Goal: Task Accomplishment & Management: Use online tool/utility

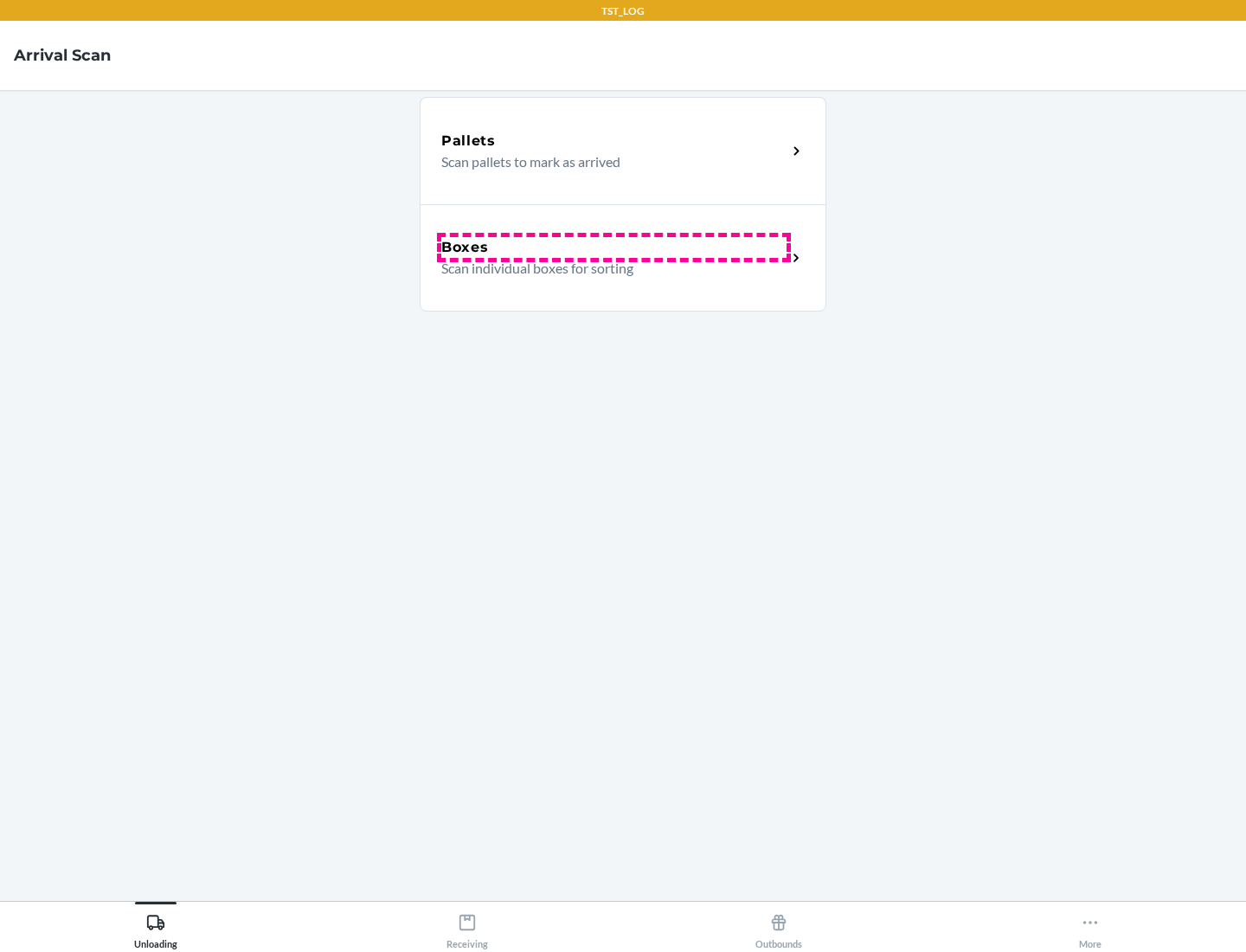
click at [613, 247] on div "Boxes" at bounding box center [613, 247] width 345 height 21
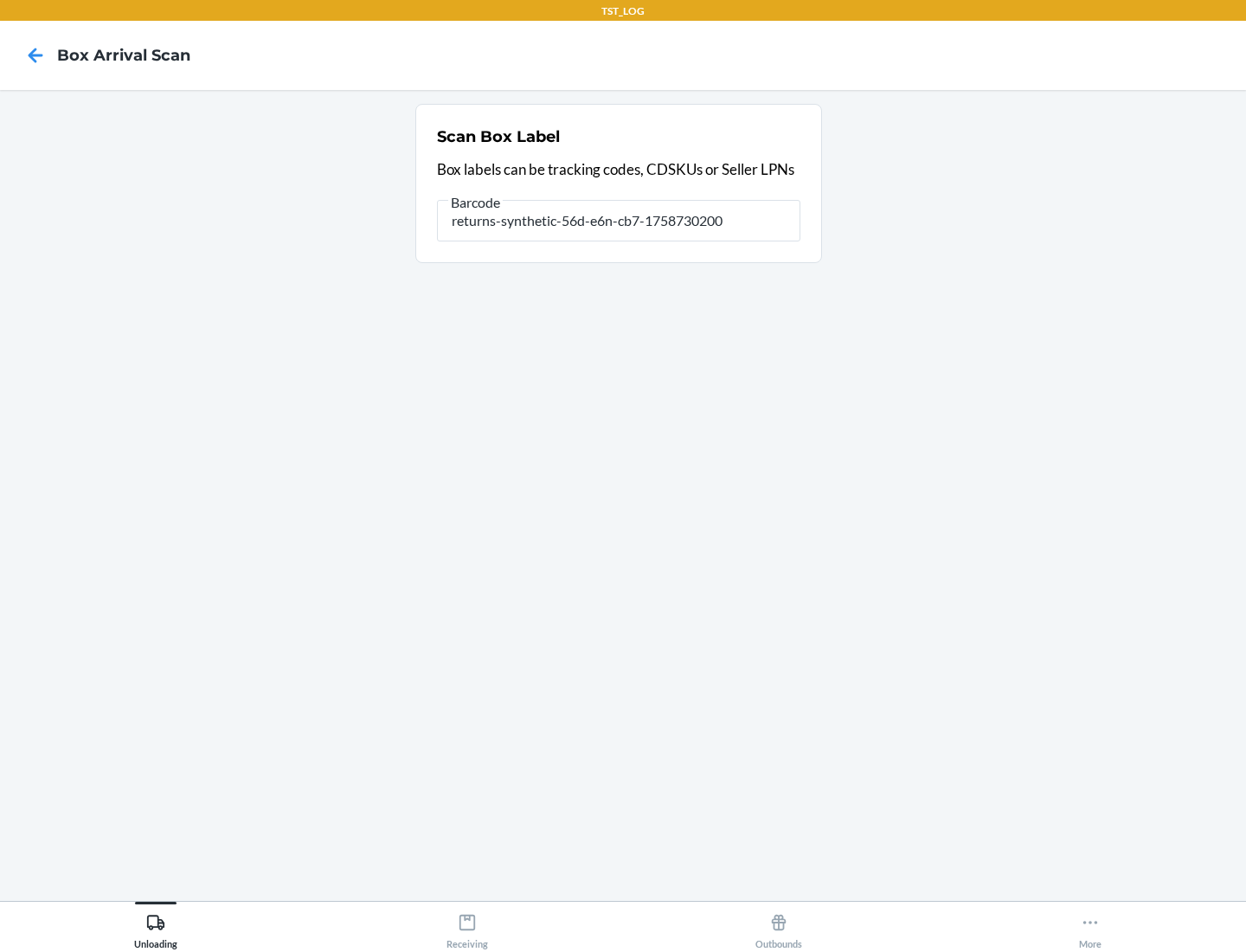
type input "returns-synthetic-56d-e6n-cb7-1758730200"
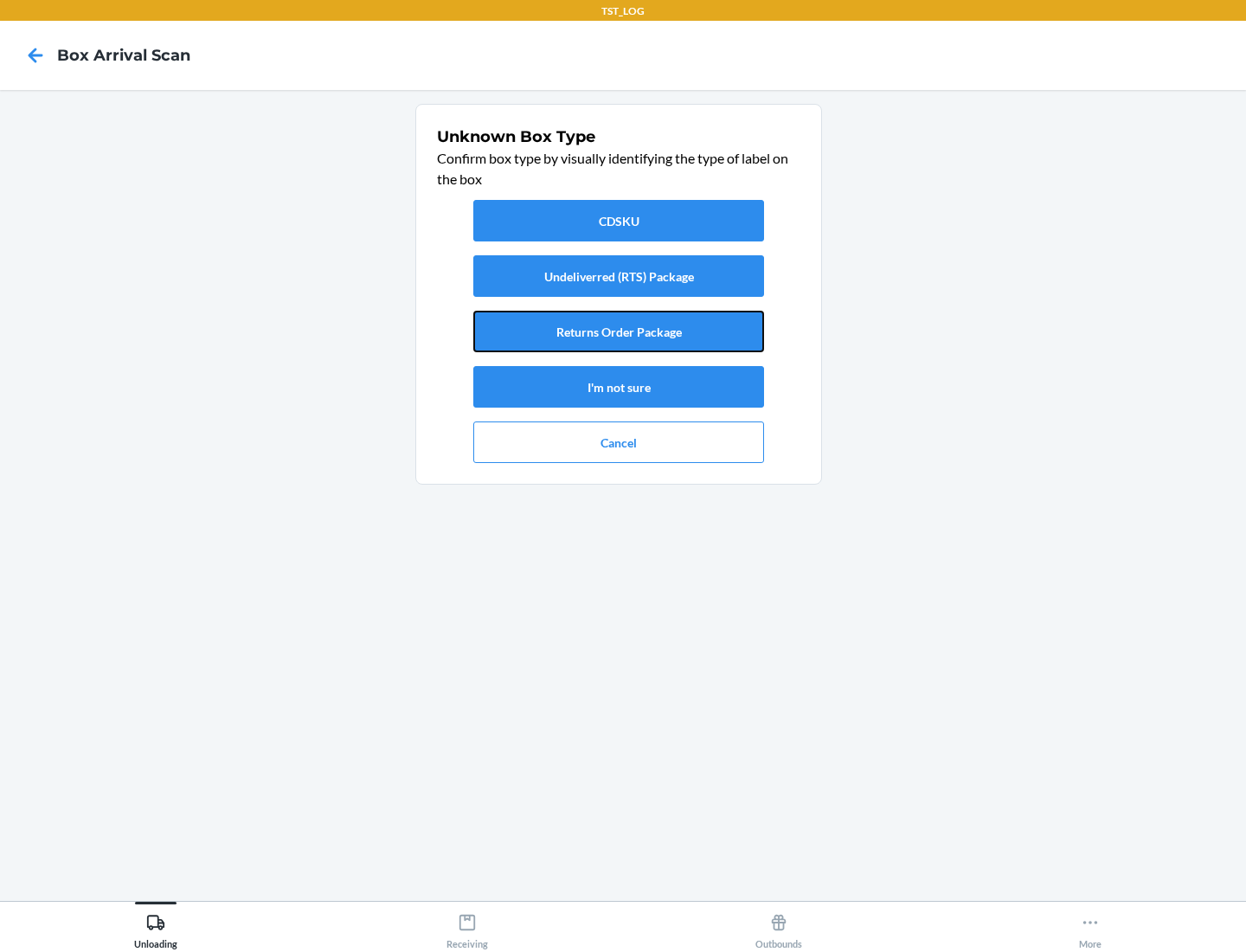
click at [619, 331] on button "Returns Order Package" at bounding box center [619, 331] width 291 height 41
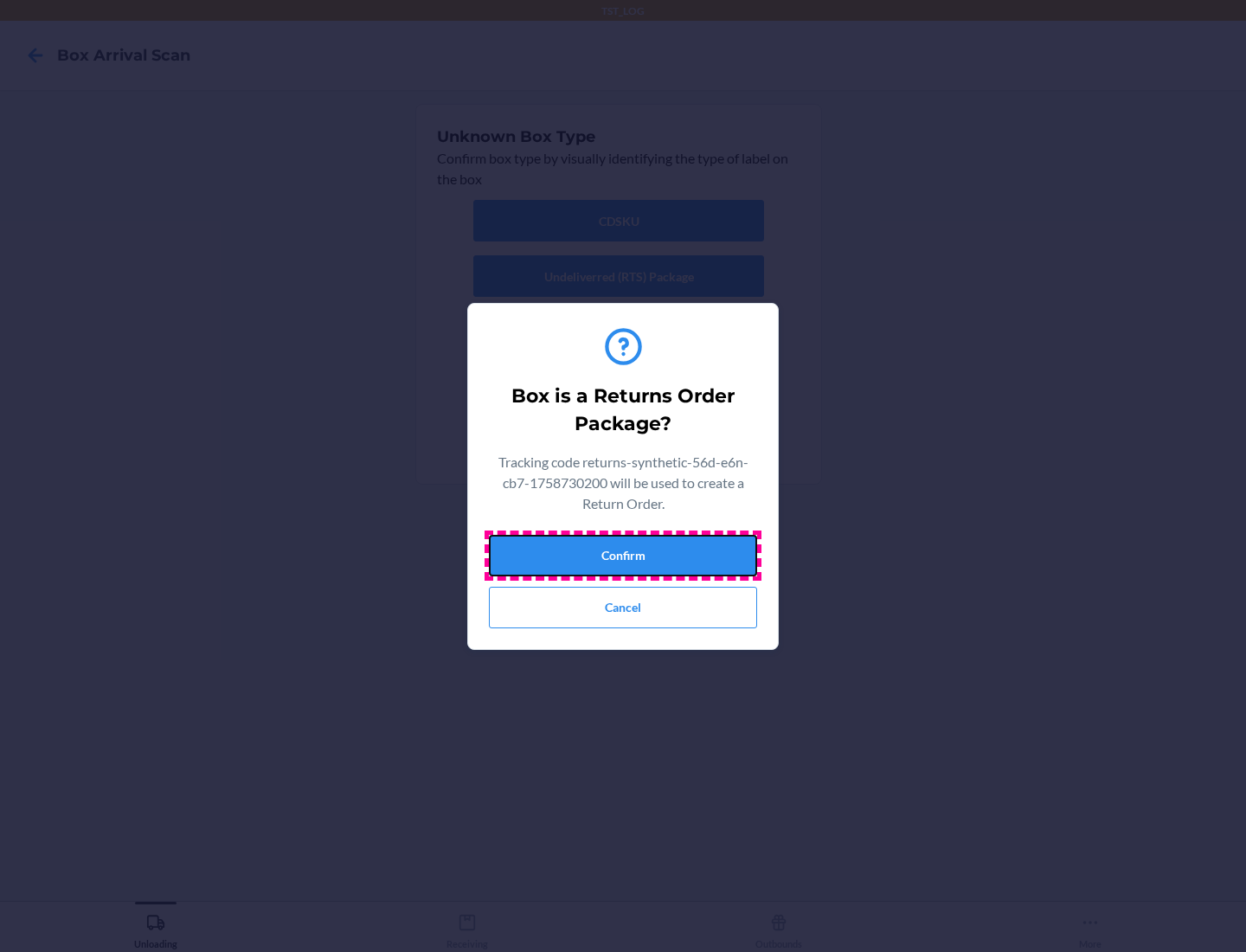
click at [623, 554] on button "Confirm" at bounding box center [623, 555] width 269 height 41
